Goal: Task Accomplishment & Management: Use online tool/utility

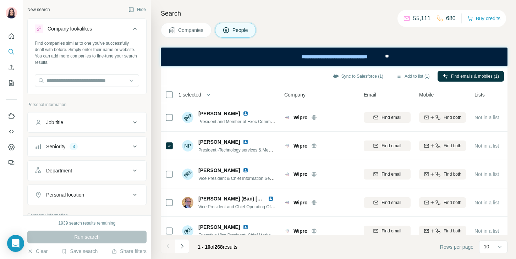
scroll to position [137, 0]
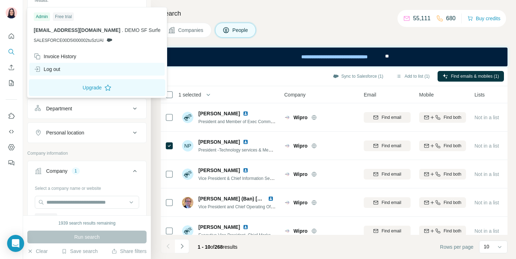
click at [55, 72] on div "Log out" at bounding box center [47, 69] width 27 height 7
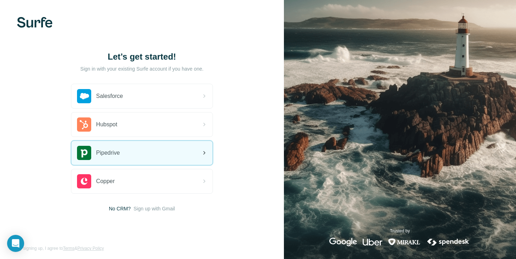
click at [130, 147] on div "Pipedrive" at bounding box center [141, 153] width 141 height 24
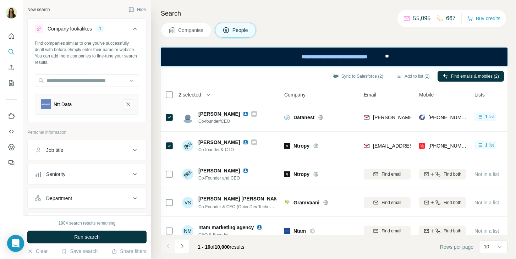
scroll to position [149, 0]
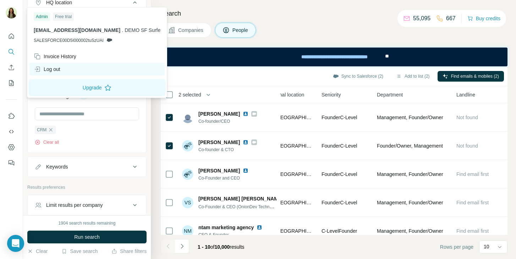
click at [53, 69] on div "Log out" at bounding box center [47, 69] width 27 height 7
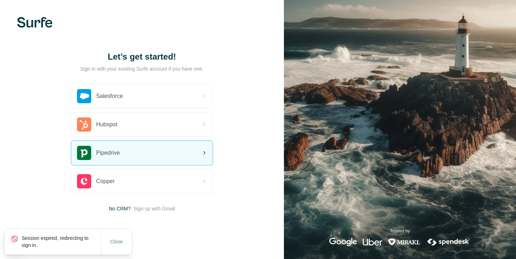
click at [117, 149] on span "Pipedrive" at bounding box center [108, 153] width 24 height 9
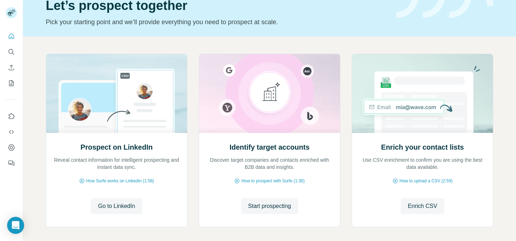
scroll to position [62, 0]
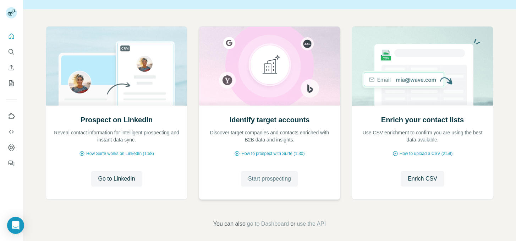
click at [263, 183] on button "Start prospecting" at bounding box center [269, 179] width 57 height 16
